Goal: Transaction & Acquisition: Obtain resource

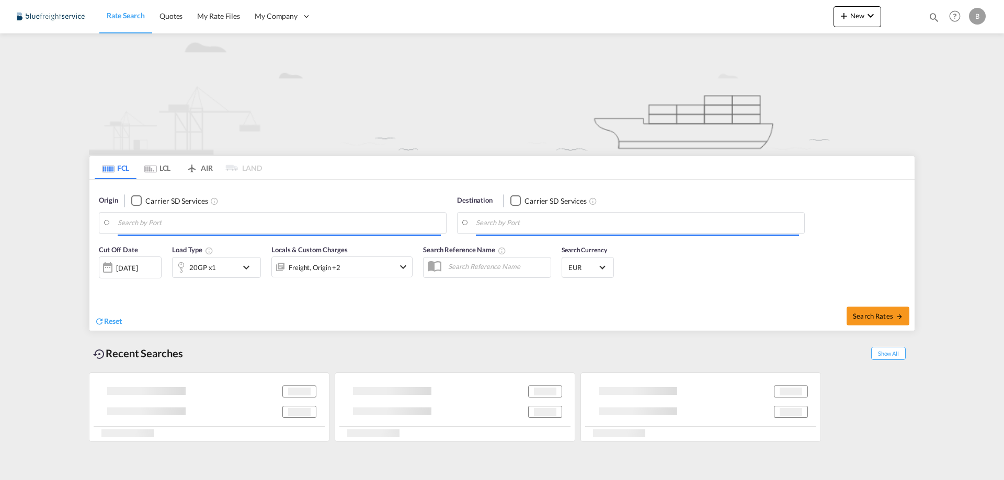
type input "[GEOGRAPHIC_DATA], NLRTM"
type input "Aqaba, JOAQB"
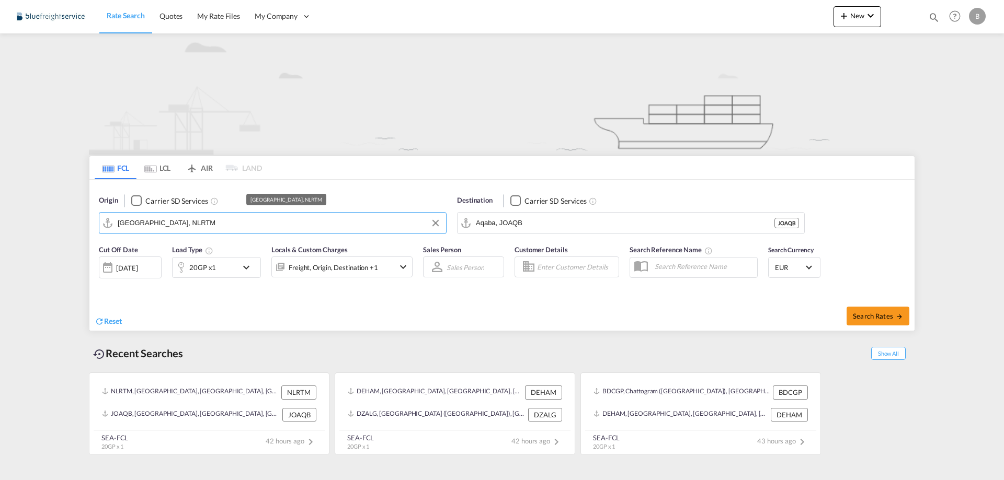
click at [194, 222] on input "[GEOGRAPHIC_DATA], NLRTM" at bounding box center [279, 223] width 323 height 16
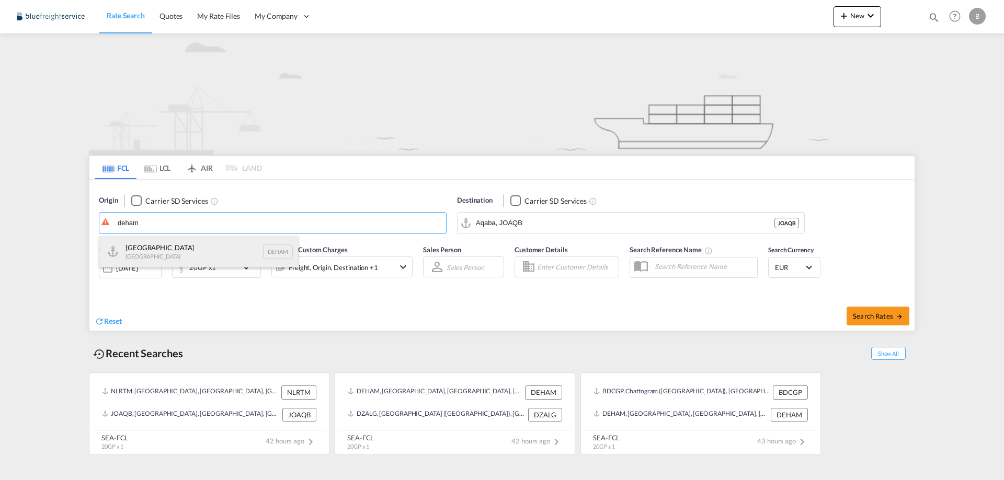
click at [174, 239] on div "[GEOGRAPHIC_DATA] [GEOGRAPHIC_DATA] DEHAM" at bounding box center [198, 251] width 199 height 31
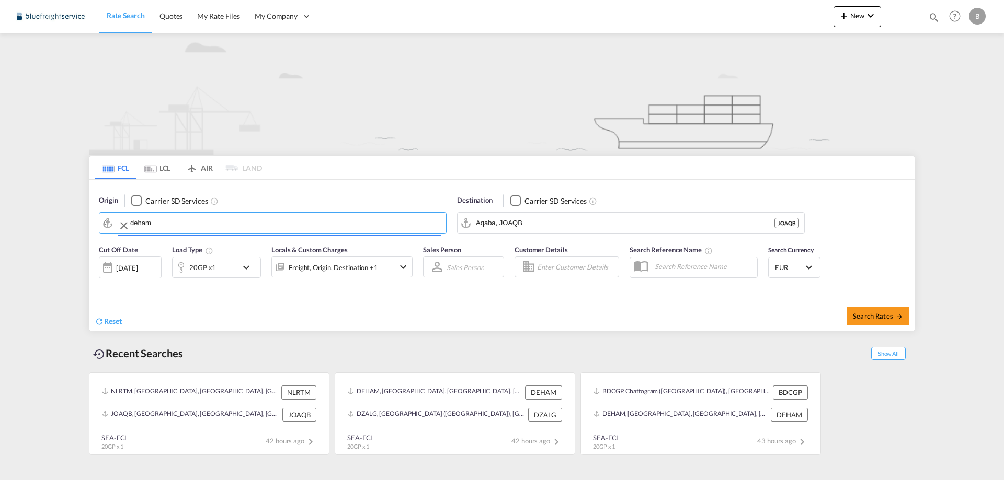
type input "[GEOGRAPHIC_DATA], [GEOGRAPHIC_DATA]"
click at [551, 221] on input "Aqaba, JOAQB" at bounding box center [637, 223] width 323 height 16
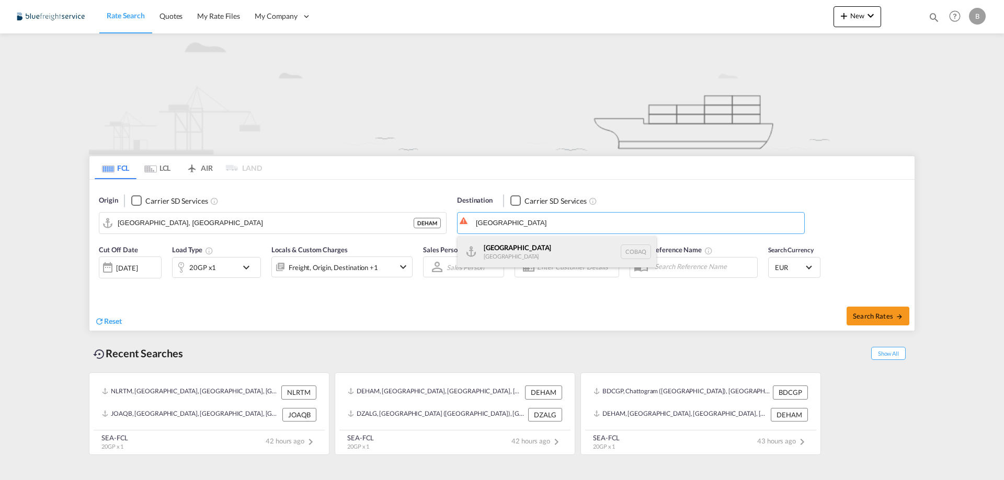
click at [534, 249] on div "[GEOGRAPHIC_DATA] [GEOGRAPHIC_DATA] COBAQ" at bounding box center [556, 251] width 199 height 31
type input "[GEOGRAPHIC_DATA], COBAQ"
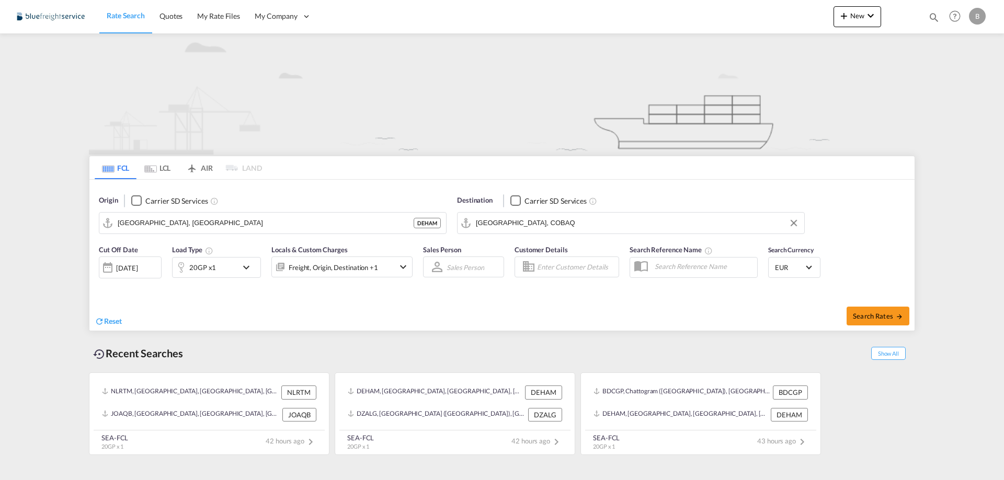
click at [222, 267] on div "20GP x1" at bounding box center [205, 267] width 65 height 21
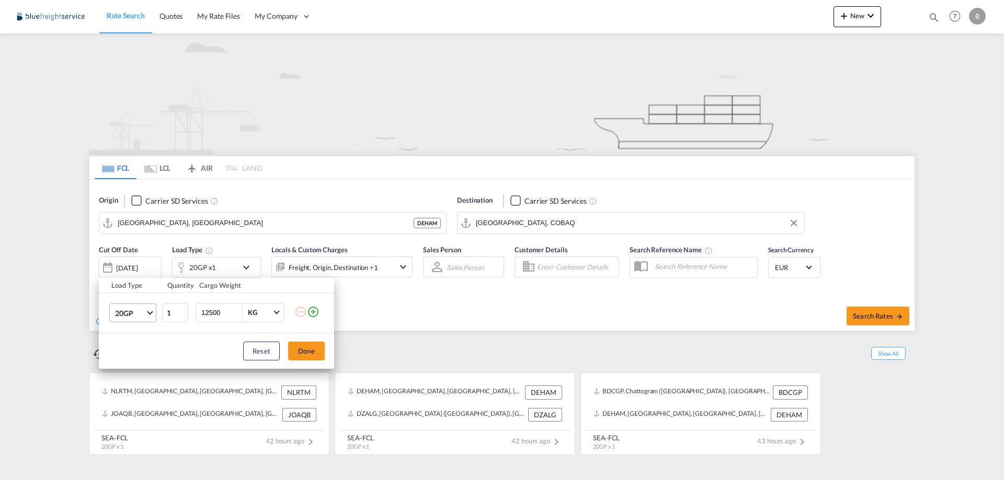
click at [153, 307] on md-select-value "20GP" at bounding box center [135, 313] width 42 height 18
click at [141, 353] on md-option "40HC" at bounding box center [142, 363] width 71 height 25
click at [300, 355] on button "Done" at bounding box center [306, 351] width 37 height 19
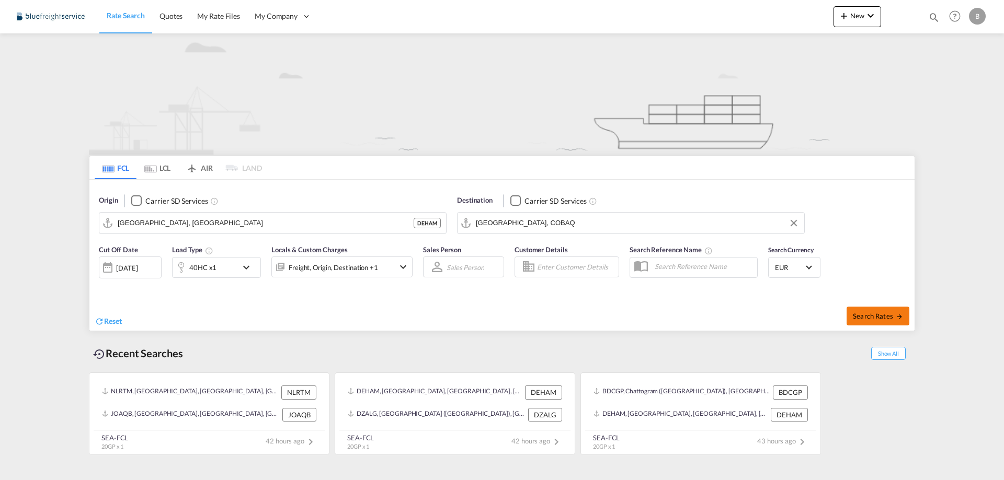
click at [884, 314] on span "Search Rates" at bounding box center [878, 316] width 50 height 8
type input "DEHAM to COBAQ / [DATE]"
